Goal: Information Seeking & Learning: Learn about a topic

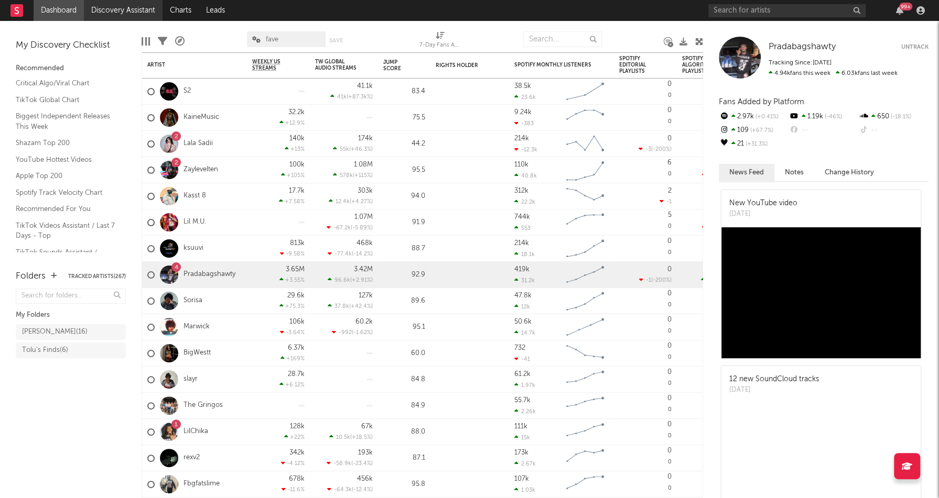
click at [147, 10] on link "Discovery Assistant" at bounding box center [123, 10] width 79 height 21
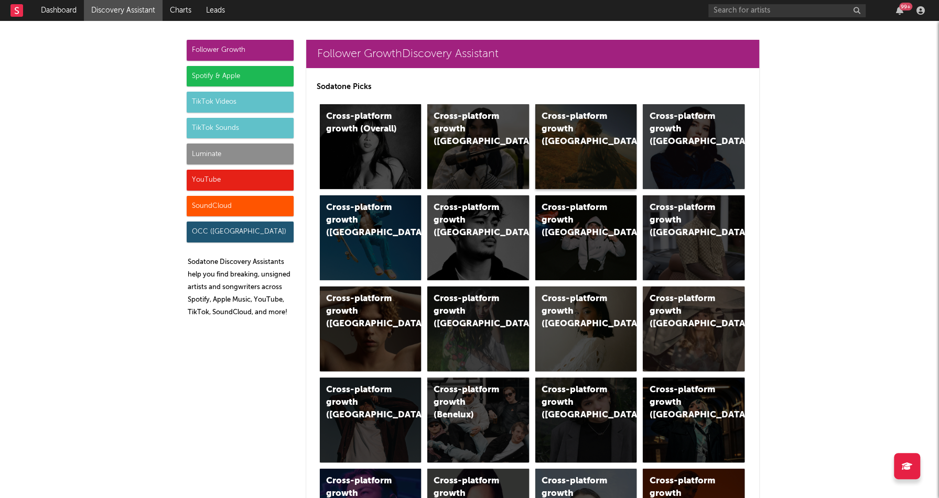
click at [595, 138] on div "Cross-platform growth ([GEOGRAPHIC_DATA])" at bounding box center [586, 146] width 102 height 85
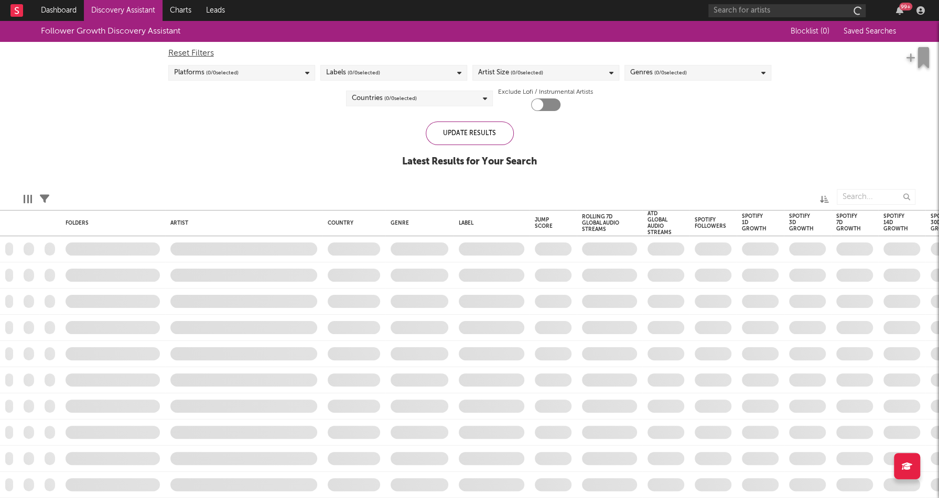
checkbox input "true"
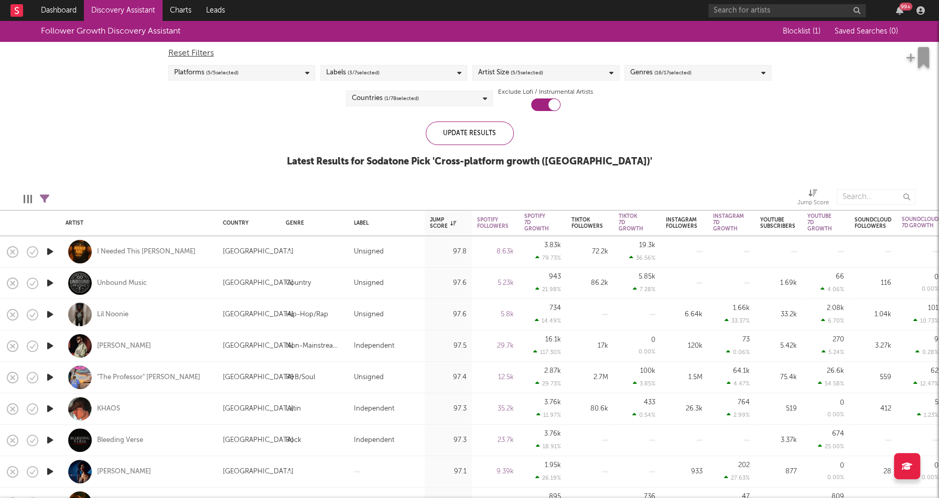
click at [210, 165] on div "Follower Growth Discovery Assistant Blocklist ( 1 ) Saved Searches ( 0 ) Reset …" at bounding box center [469, 100] width 939 height 158
